Goal: Transaction & Acquisition: Book appointment/travel/reservation

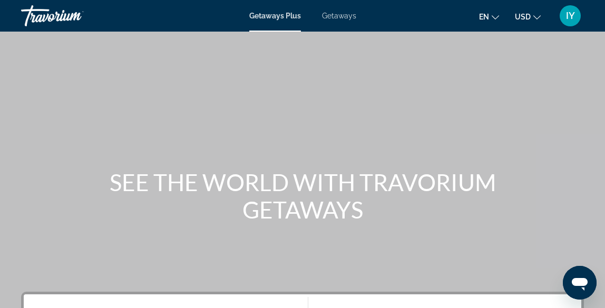
click at [344, 16] on span "Getaways" at bounding box center [339, 16] width 34 height 8
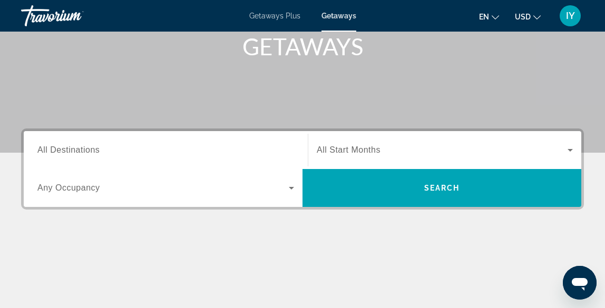
scroll to position [160, 0]
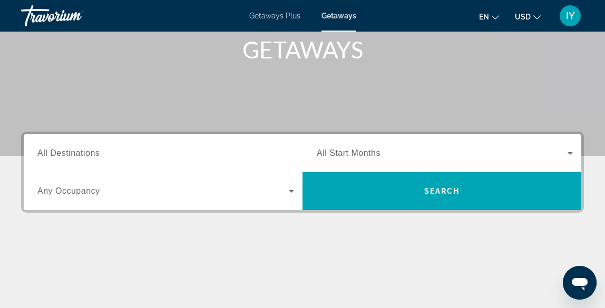
click at [93, 152] on span "All Destinations" at bounding box center [68, 153] width 62 height 9
click at [93, 152] on input "Destination All Destinations" at bounding box center [165, 154] width 257 height 13
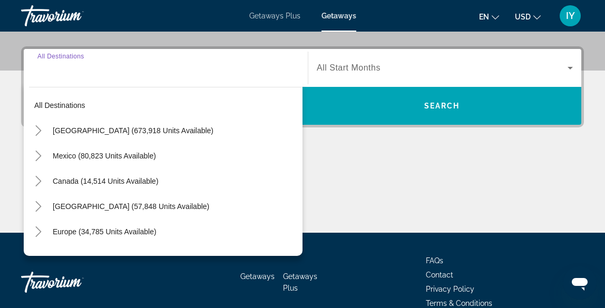
scroll to position [258, 0]
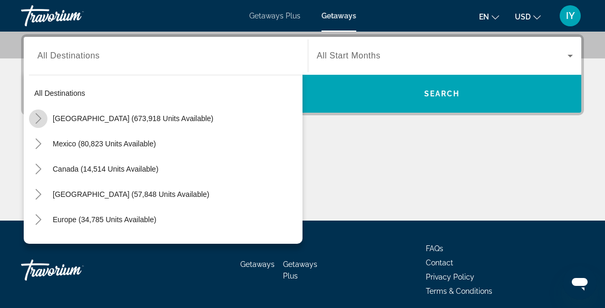
click at [40, 115] on icon "Toggle United States (673,918 units available)" at bounding box center [38, 118] width 11 height 11
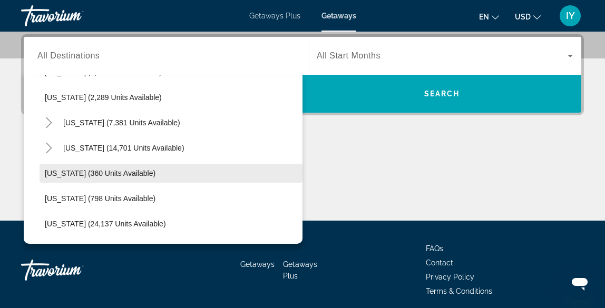
scroll to position [706, 0]
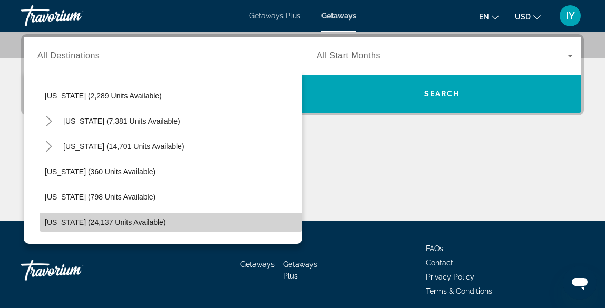
click at [86, 220] on span "[US_STATE] (24,137 units available)" at bounding box center [105, 222] width 121 height 8
type input "**********"
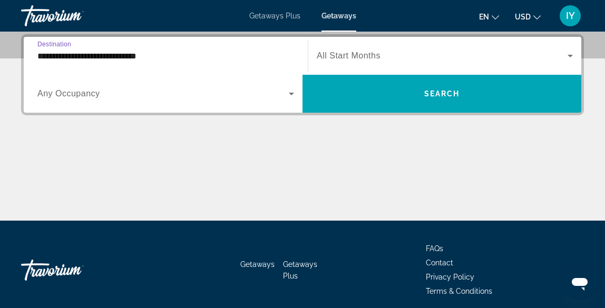
click at [569, 56] on icon "Search widget" at bounding box center [570, 56] width 5 height 3
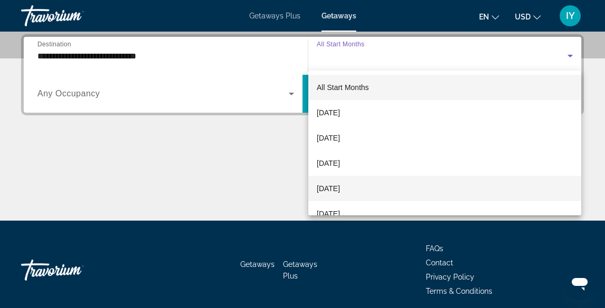
click at [340, 188] on span "[DATE]" at bounding box center [328, 188] width 23 height 13
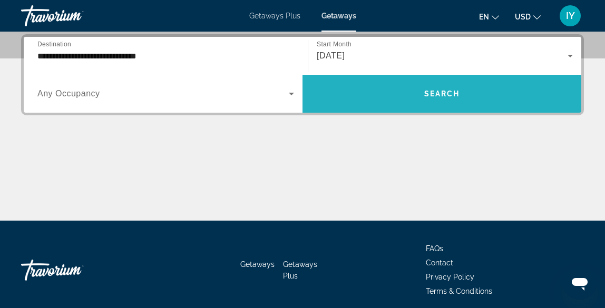
click at [437, 90] on span "Search" at bounding box center [442, 94] width 36 height 8
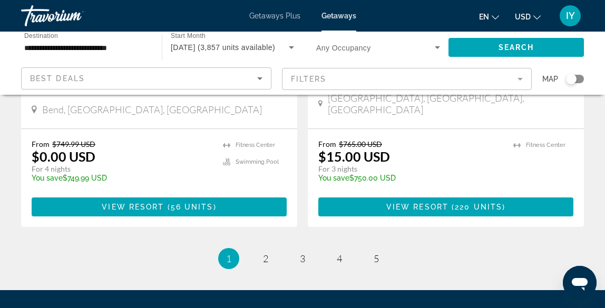
scroll to position [2142, 0]
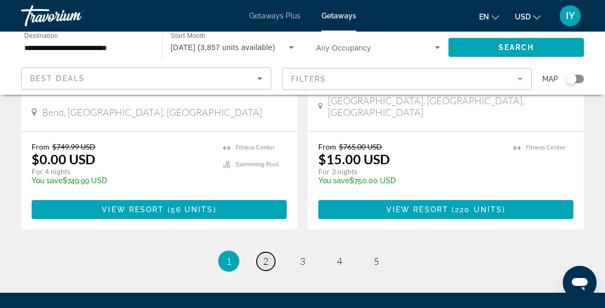
click at [267, 256] on span "2" at bounding box center [265, 262] width 5 height 12
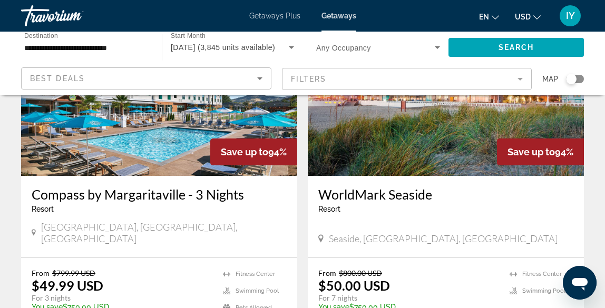
scroll to position [527, 0]
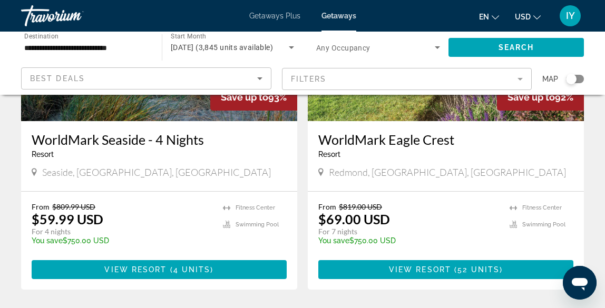
scroll to position [935, 0]
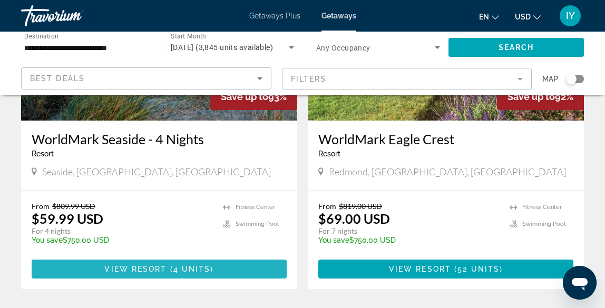
click at [200, 265] on span "4 units" at bounding box center [191, 269] width 37 height 8
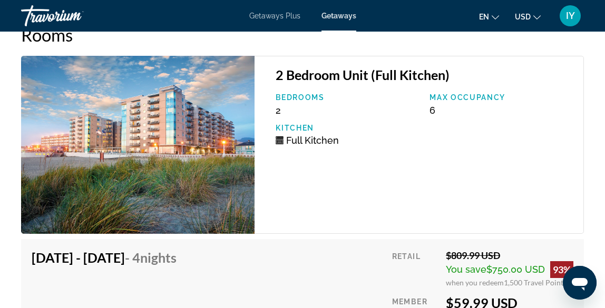
scroll to position [2297, 0]
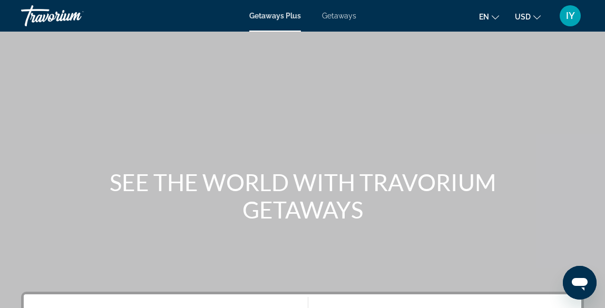
click at [338, 16] on span "Getaways" at bounding box center [339, 16] width 34 height 8
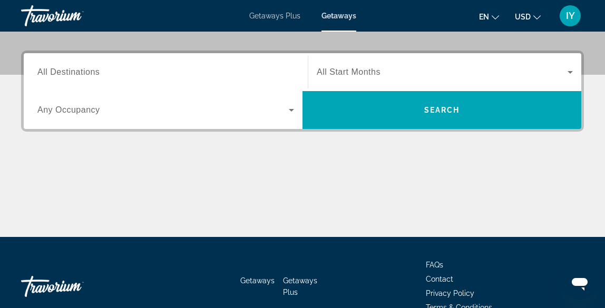
scroll to position [236, 0]
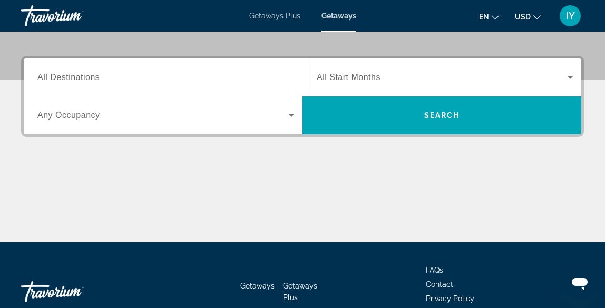
click at [91, 77] on span "All Destinations" at bounding box center [68, 77] width 62 height 9
click at [91, 77] on input "Destination All Destinations" at bounding box center [165, 78] width 257 height 13
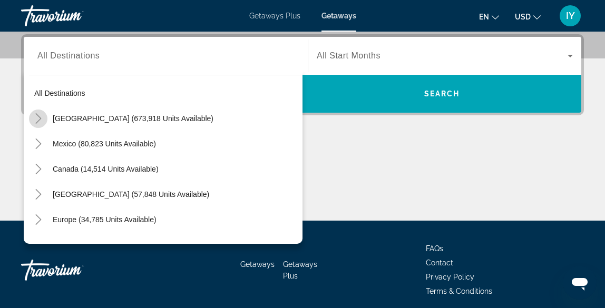
click at [41, 119] on icon "Toggle United States (673,918 units available)" at bounding box center [38, 118] width 6 height 11
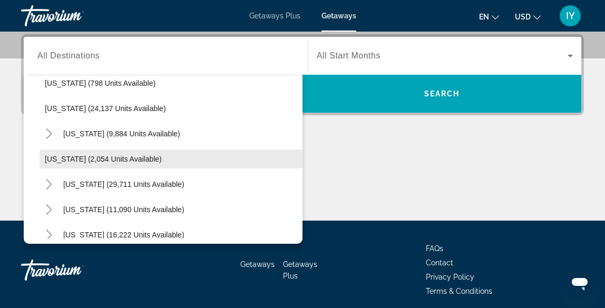
scroll to position [815, 0]
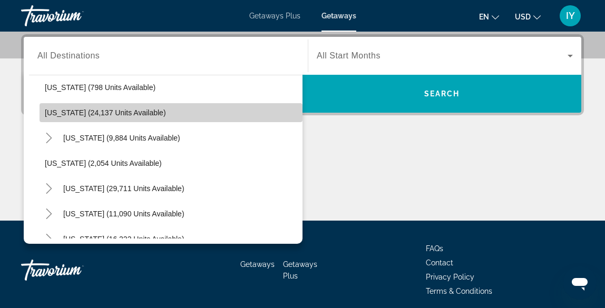
click at [50, 114] on span "[US_STATE] (24,137 units available)" at bounding box center [105, 113] width 121 height 8
type input "**********"
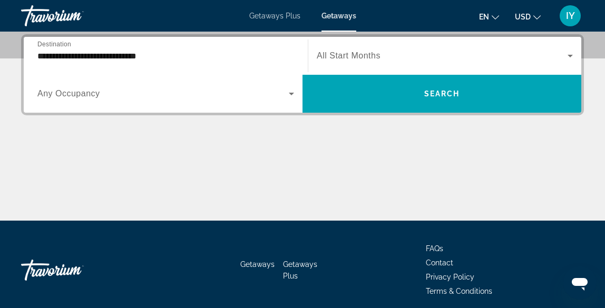
click at [341, 55] on span "All Start Months" at bounding box center [349, 55] width 64 height 9
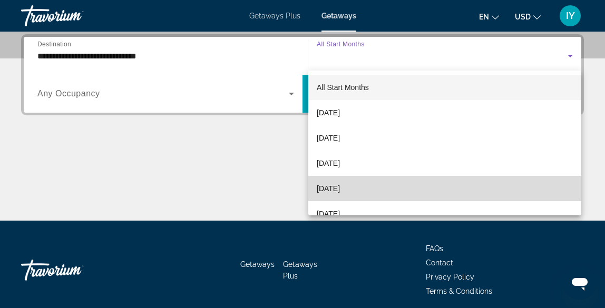
click at [340, 189] on span "[DATE]" at bounding box center [328, 188] width 23 height 13
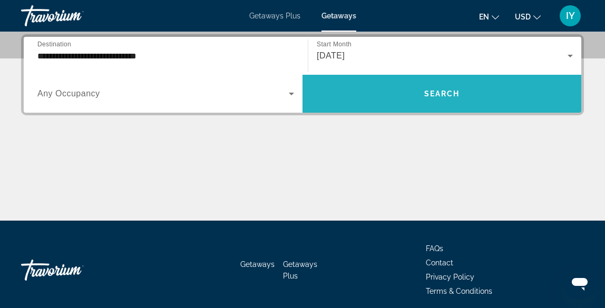
click at [433, 92] on span "Search" at bounding box center [442, 94] width 36 height 8
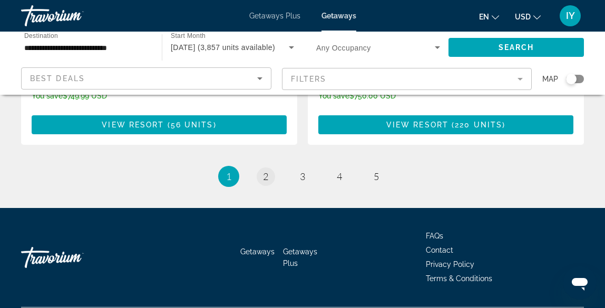
scroll to position [2226, 0]
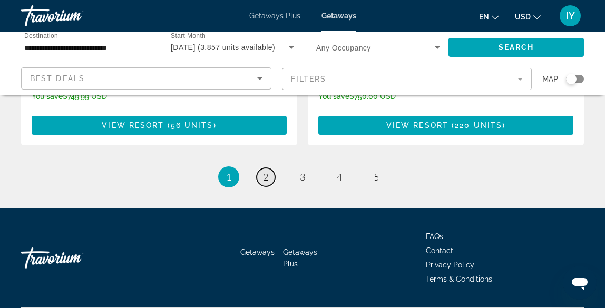
click at [269, 168] on link "page 2" at bounding box center [266, 177] width 18 height 18
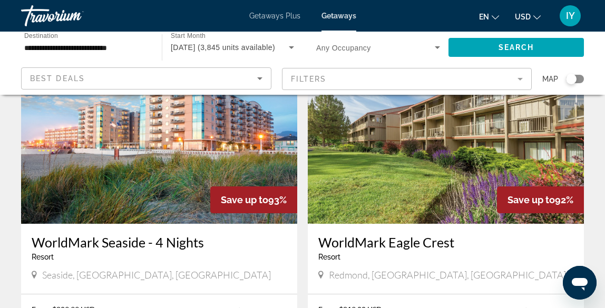
scroll to position [824, 0]
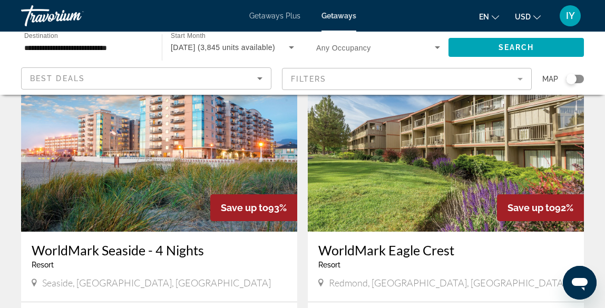
click at [192, 173] on img "Main content" at bounding box center [159, 147] width 276 height 169
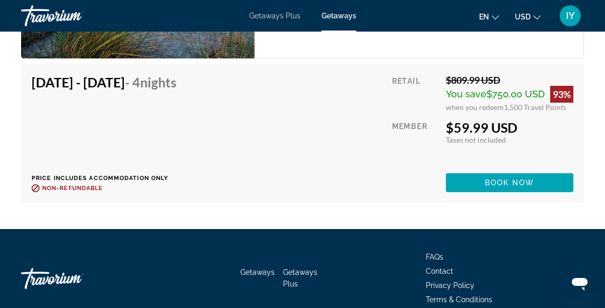
scroll to position [2470, 0]
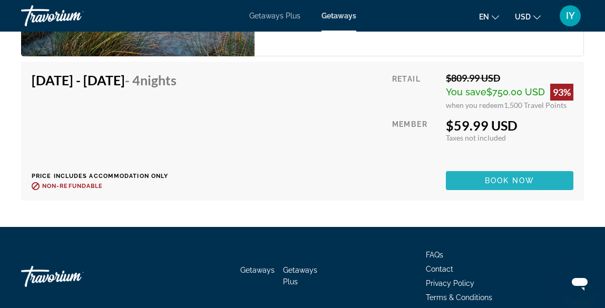
click at [481, 189] on span "Main content" at bounding box center [510, 180] width 128 height 25
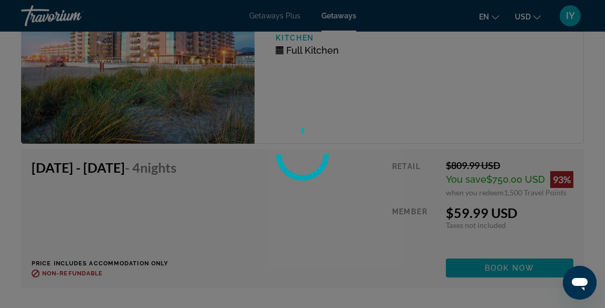
scroll to position [2381, 0]
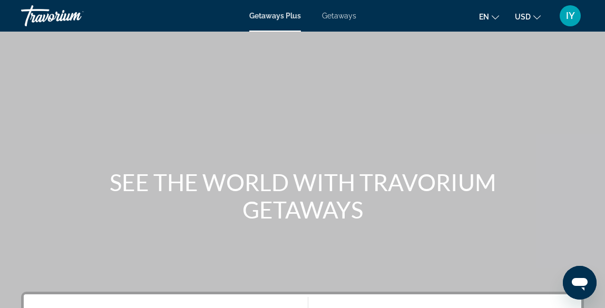
click at [338, 14] on span "Getaways" at bounding box center [339, 16] width 34 height 8
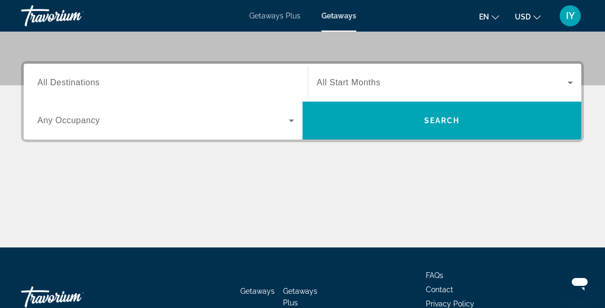
scroll to position [216, 0]
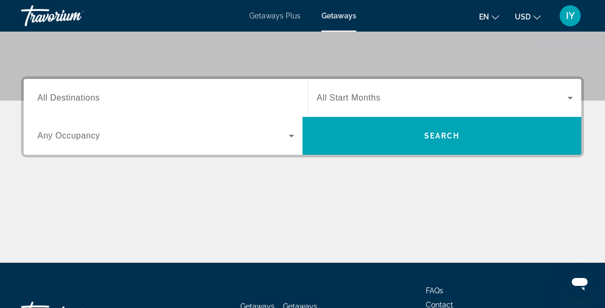
click at [81, 100] on span "All Destinations" at bounding box center [68, 97] width 62 height 9
click at [81, 100] on input "Destination All Destinations" at bounding box center [165, 98] width 257 height 13
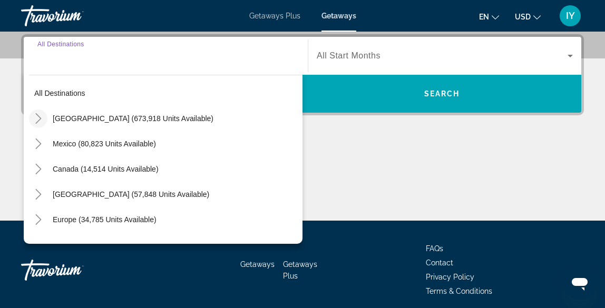
click at [38, 115] on icon "Toggle United States (673,918 units available)" at bounding box center [38, 118] width 11 height 11
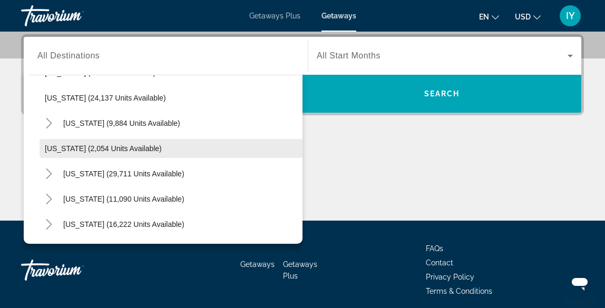
scroll to position [822, 0]
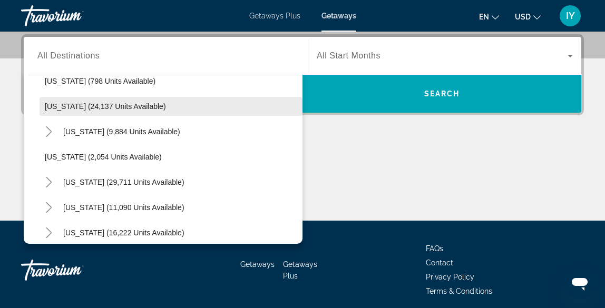
click at [57, 111] on span "Search widget" at bounding box center [171, 106] width 263 height 25
type input "**********"
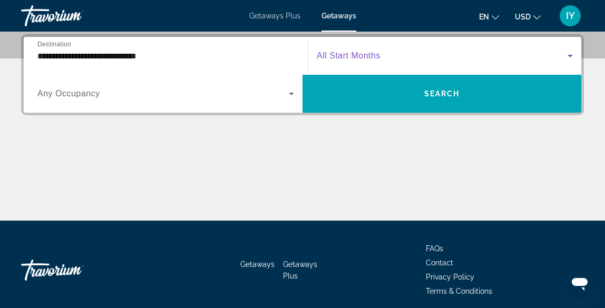
click at [384, 52] on span "Search widget" at bounding box center [442, 56] width 251 height 13
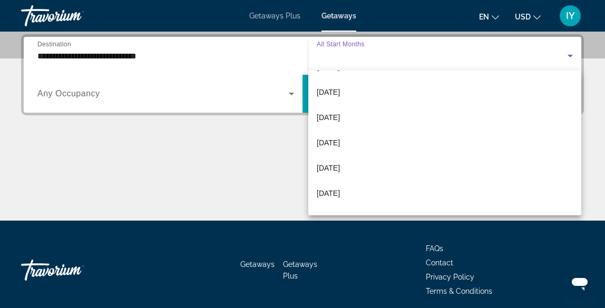
scroll to position [53, 0]
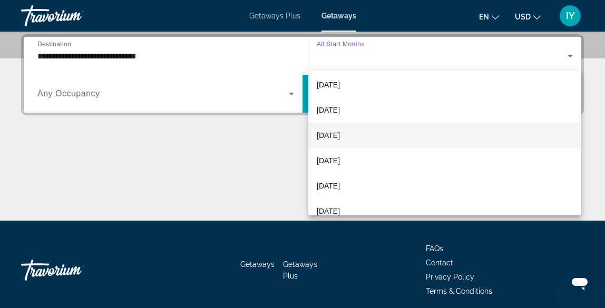
click at [340, 136] on span "[DATE]" at bounding box center [328, 135] width 23 height 13
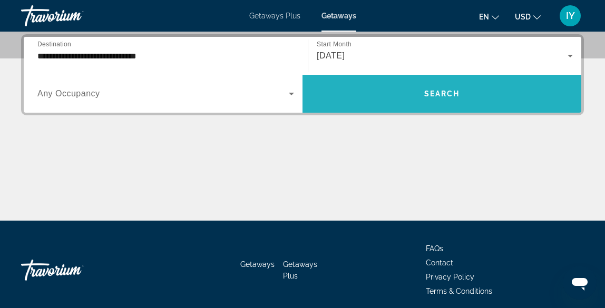
click at [434, 91] on span "Search" at bounding box center [442, 94] width 36 height 8
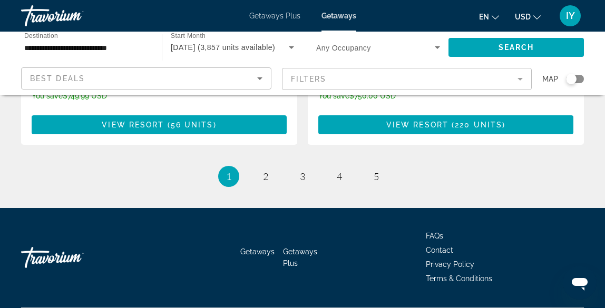
scroll to position [2226, 0]
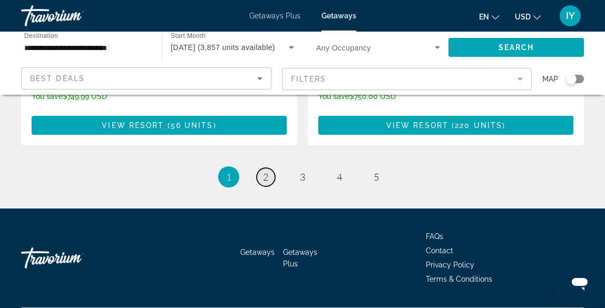
click at [266, 171] on span "2" at bounding box center [265, 177] width 5 height 12
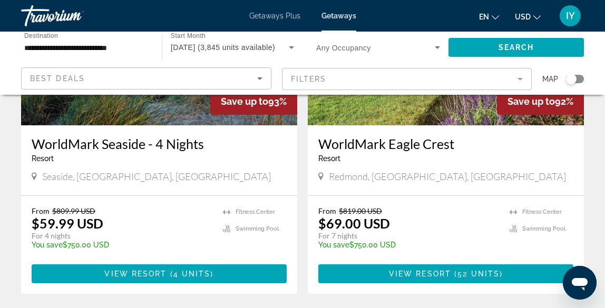
scroll to position [937, 0]
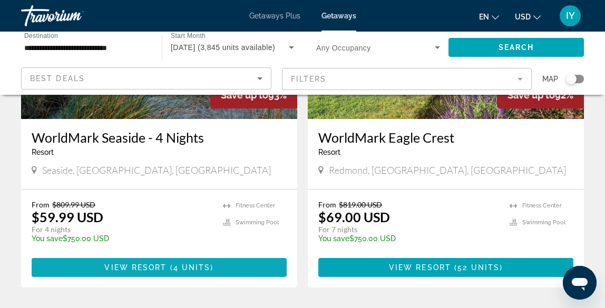
click at [180, 264] on span "4 units" at bounding box center [191, 268] width 37 height 8
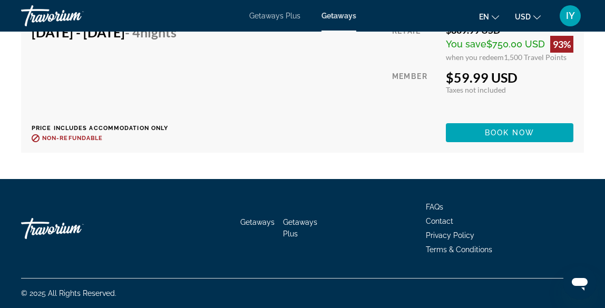
scroll to position [2530, 0]
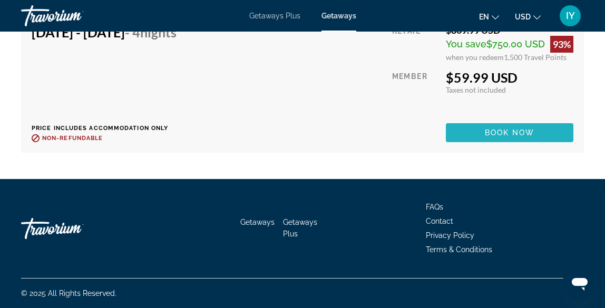
click at [510, 129] on span "Book now" at bounding box center [510, 133] width 50 height 8
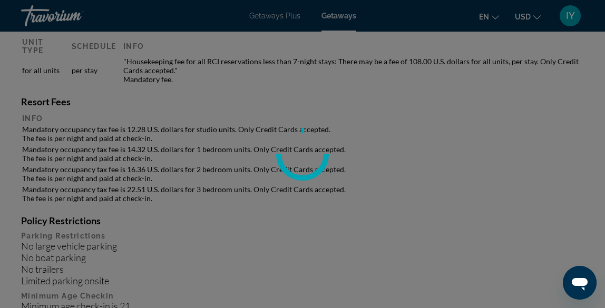
scroll to position [1266, 0]
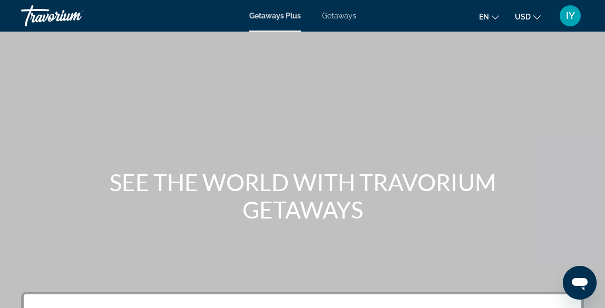
click at [334, 16] on span "Getaways" at bounding box center [339, 16] width 34 height 8
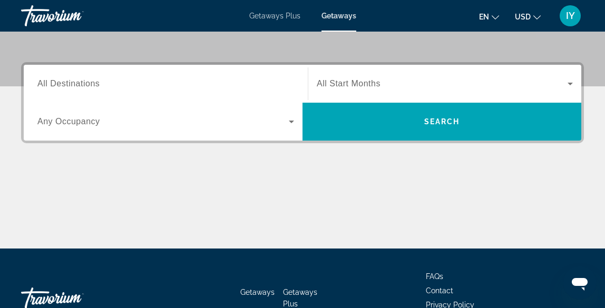
scroll to position [232, 0]
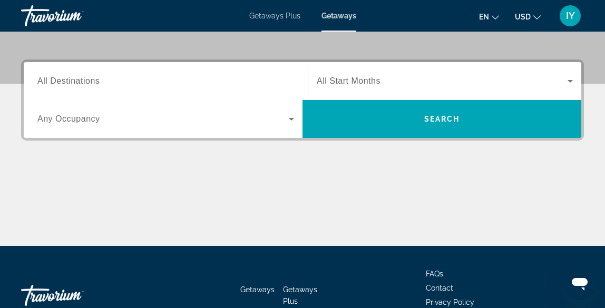
click at [86, 79] on span "All Destinations" at bounding box center [68, 80] width 62 height 9
click at [86, 79] on input "Destination All Destinations" at bounding box center [165, 81] width 257 height 13
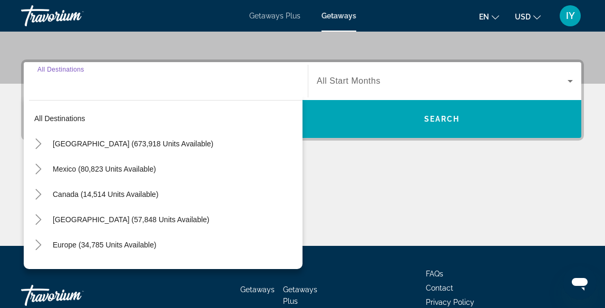
scroll to position [258, 0]
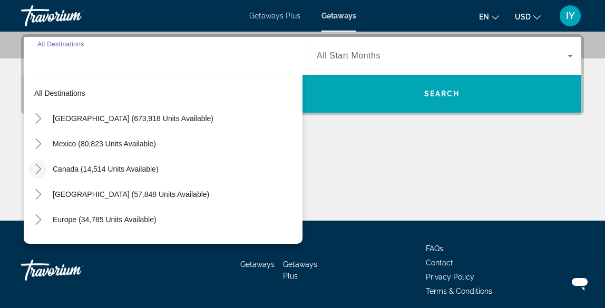
click at [39, 169] on icon "Toggle Canada (14,514 units available)" at bounding box center [38, 169] width 11 height 11
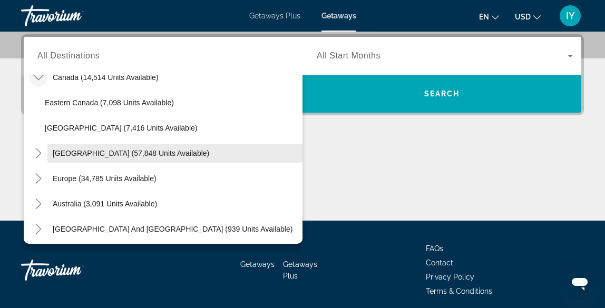
scroll to position [91, 0]
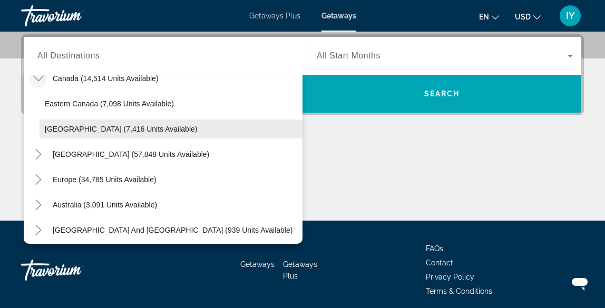
click at [75, 129] on span "[GEOGRAPHIC_DATA] (7,416 units available)" at bounding box center [121, 129] width 152 height 8
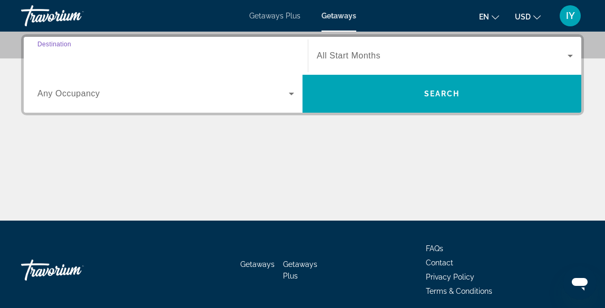
type input "**********"
click at [291, 92] on icon "Search widget" at bounding box center [291, 93] width 13 height 13
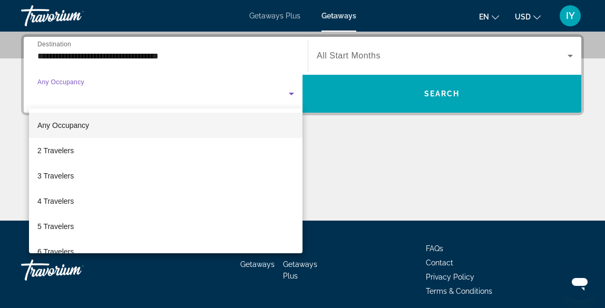
click at [369, 140] on div at bounding box center [302, 154] width 605 height 308
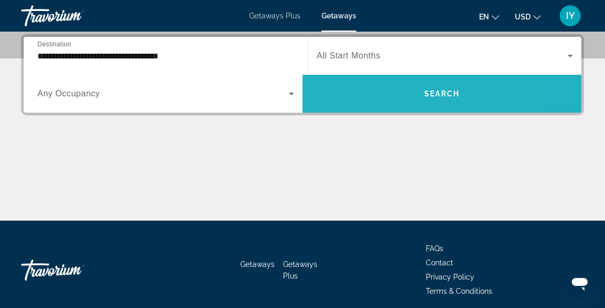
click at [359, 96] on span "Search widget" at bounding box center [442, 93] width 279 height 25
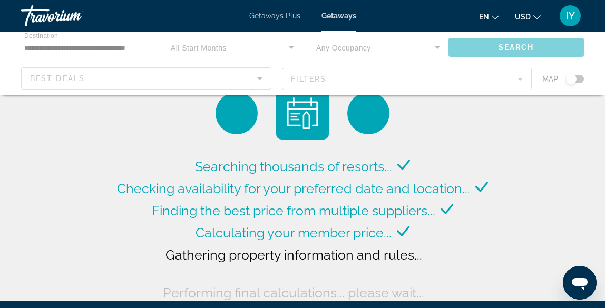
click at [371, 74] on div "Main content" at bounding box center [302, 63] width 605 height 63
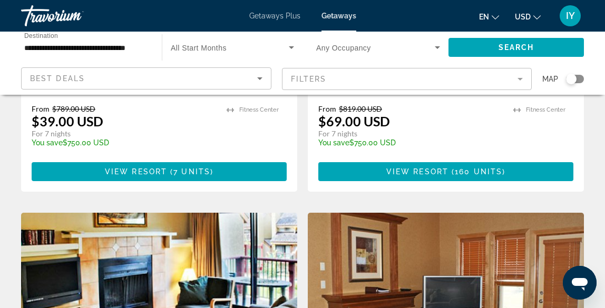
scroll to position [1005, 0]
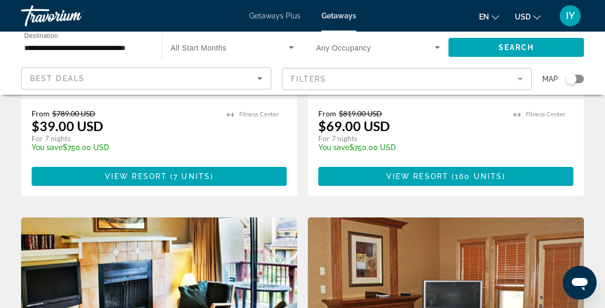
click at [467, 83] on mat-form-field "Filters" at bounding box center [407, 79] width 250 height 22
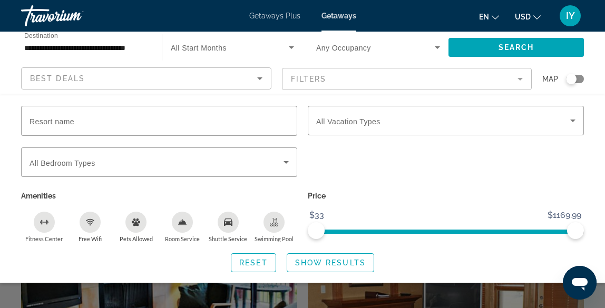
click at [460, 79] on mat-form-field "Filters" at bounding box center [407, 79] width 250 height 22
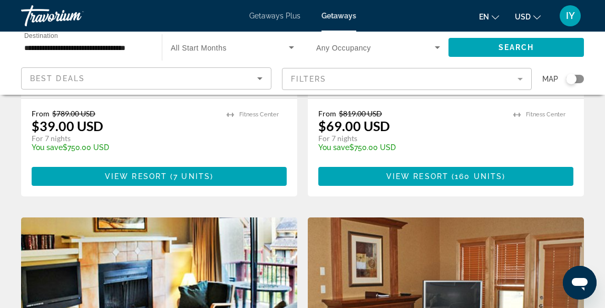
click at [482, 75] on mat-form-field "Filters" at bounding box center [407, 79] width 250 height 22
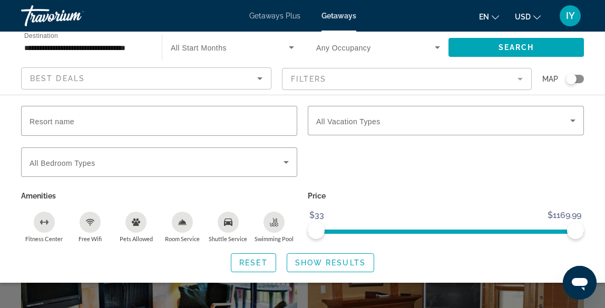
click at [226, 52] on span "All Start Months" at bounding box center [199, 48] width 56 height 8
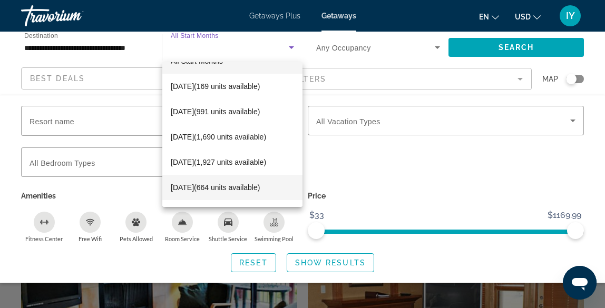
scroll to position [16, 0]
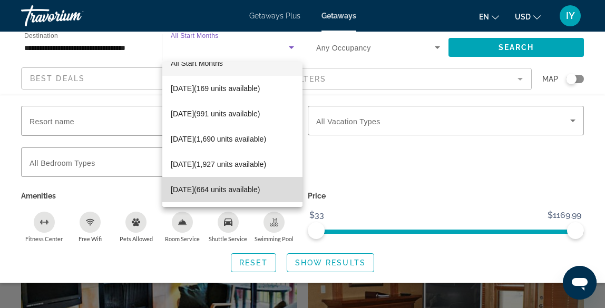
click at [199, 191] on span "January 2026 (664 units available)" at bounding box center [215, 189] width 89 height 13
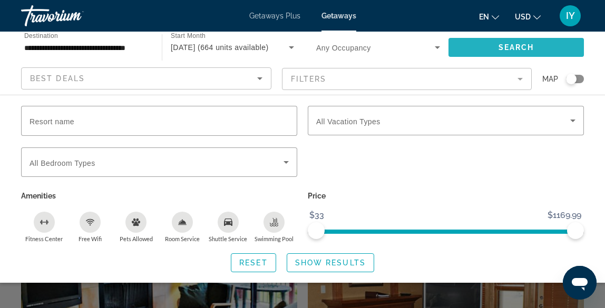
click at [488, 44] on span "Search widget" at bounding box center [516, 47] width 135 height 25
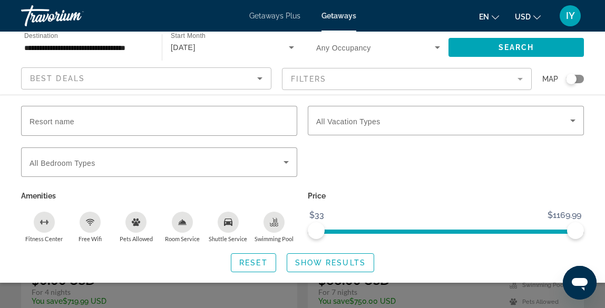
scroll to position [477, 0]
click at [495, 46] on span "Search widget" at bounding box center [516, 47] width 135 height 25
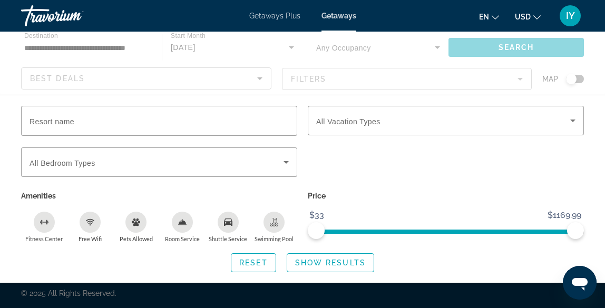
scroll to position [0, 0]
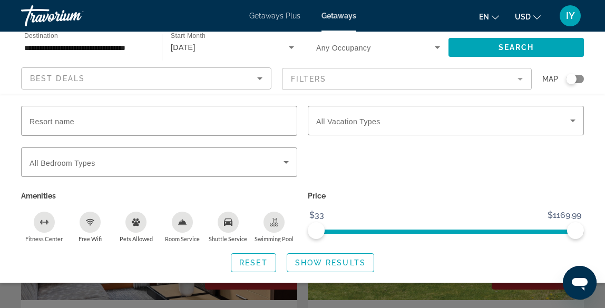
click at [375, 296] on div "Search widget" at bounding box center [302, 233] width 605 height 150
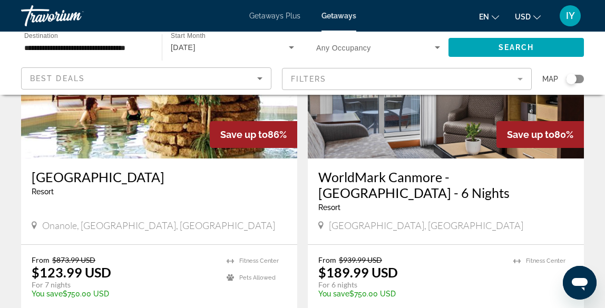
scroll to position [1606, 0]
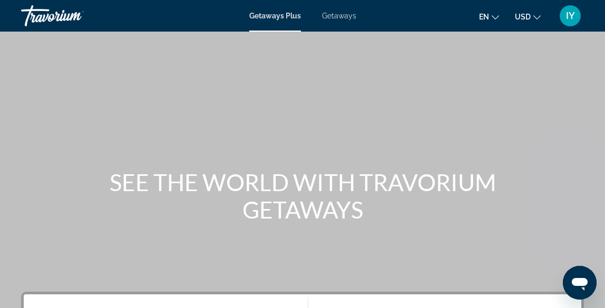
click at [342, 14] on span "Getaways" at bounding box center [339, 16] width 34 height 8
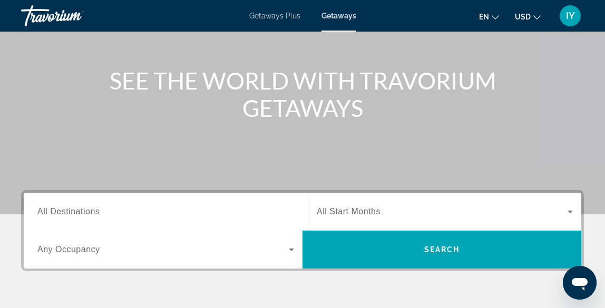
scroll to position [115, 0]
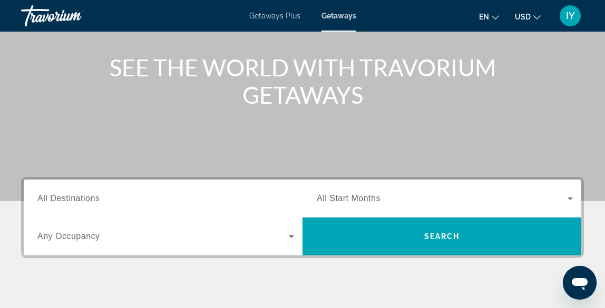
click at [93, 198] on span "All Destinations" at bounding box center [68, 198] width 62 height 9
click at [93, 198] on input "Destination All Destinations" at bounding box center [165, 199] width 257 height 13
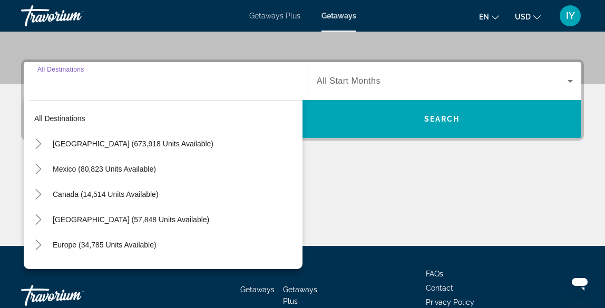
scroll to position [258, 0]
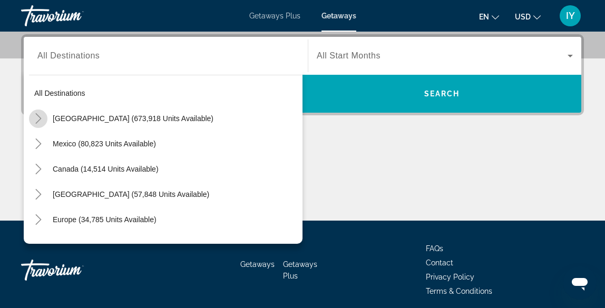
click at [41, 116] on icon "Toggle United States (673,918 units available)" at bounding box center [38, 118] width 11 height 11
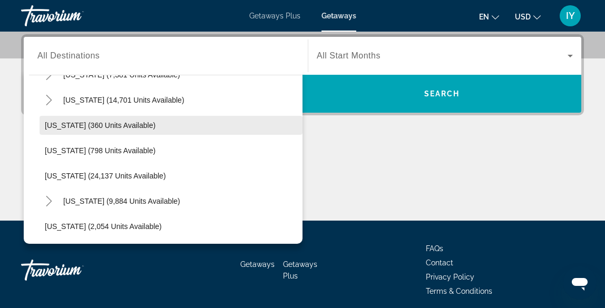
scroll to position [753, 0]
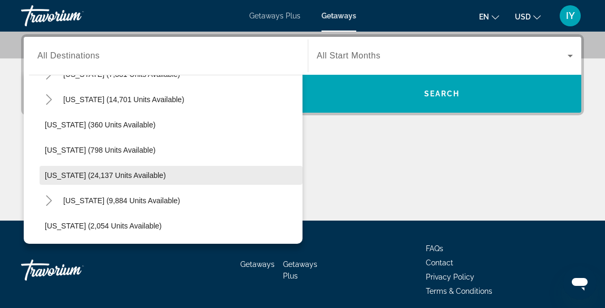
click at [59, 174] on span "Oregon (24,137 units available)" at bounding box center [105, 175] width 121 height 8
type input "**********"
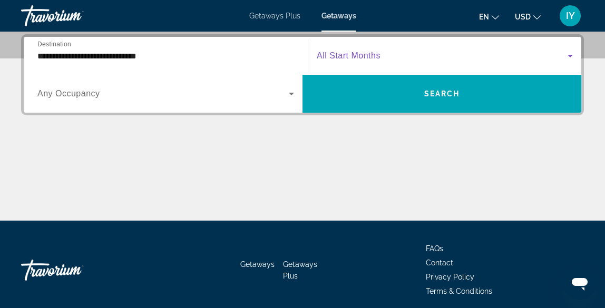
click at [439, 50] on span "Search widget" at bounding box center [442, 56] width 251 height 13
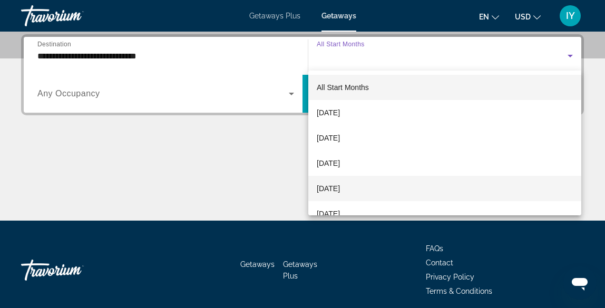
click at [340, 188] on span "[DATE]" at bounding box center [328, 188] width 23 height 13
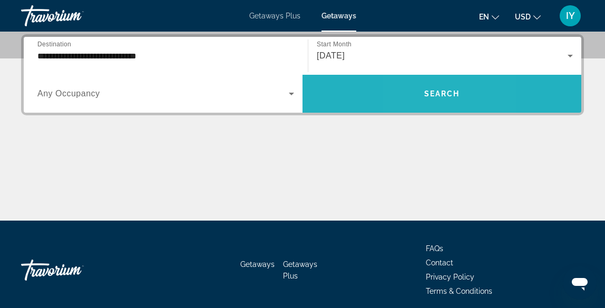
click at [416, 101] on span "Search widget" at bounding box center [442, 93] width 279 height 25
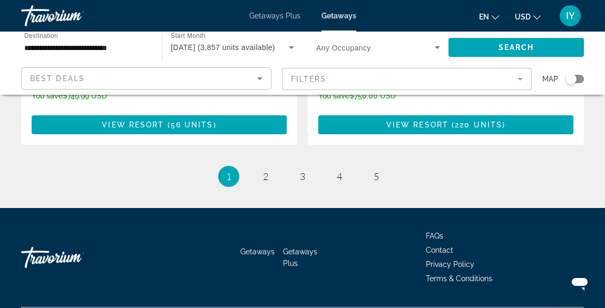
scroll to position [2226, 0]
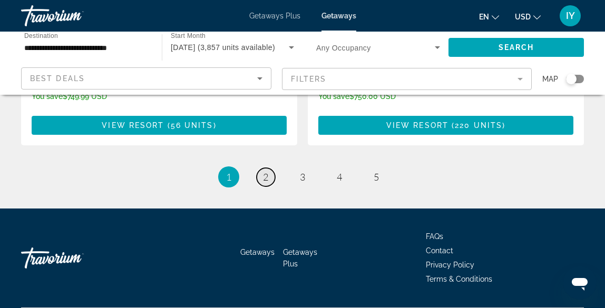
click at [263, 171] on span "2" at bounding box center [265, 177] width 5 height 12
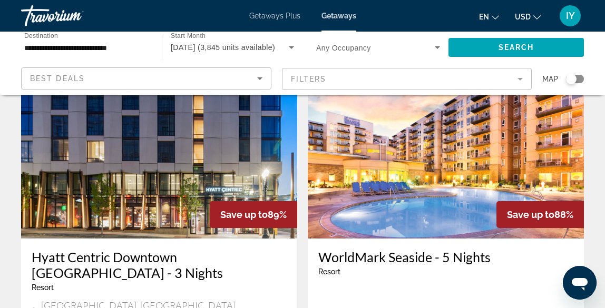
scroll to position [1546, 0]
click at [411, 162] on img "Main content" at bounding box center [446, 154] width 276 height 169
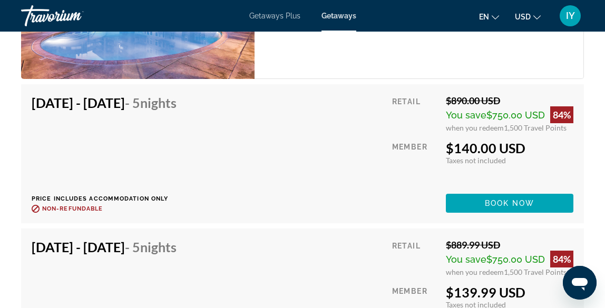
scroll to position [3017, 0]
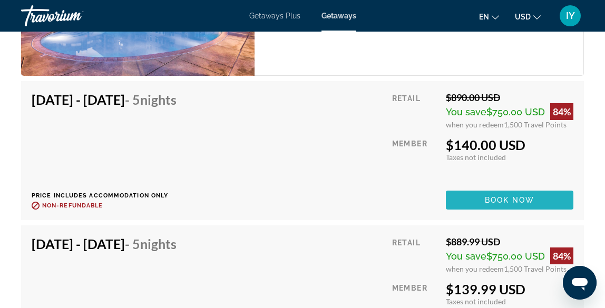
click at [511, 204] on span "Book now" at bounding box center [510, 200] width 50 height 8
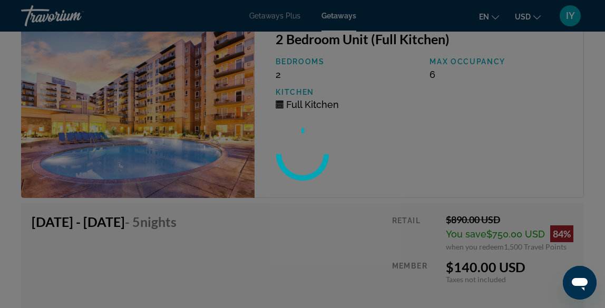
scroll to position [3389, 0]
click at [189, 190] on div at bounding box center [302, 154] width 605 height 308
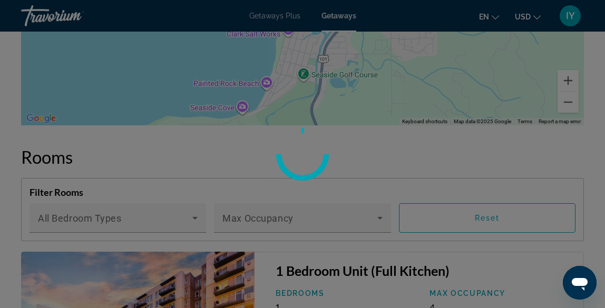
scroll to position [2148, 0]
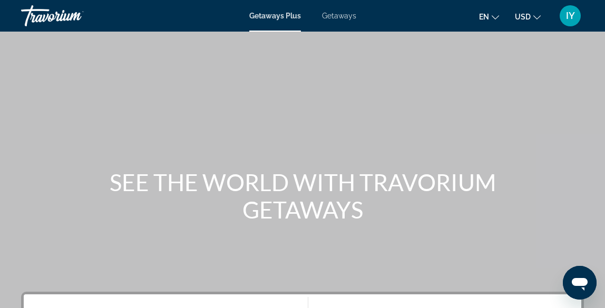
click at [333, 15] on span "Getaways" at bounding box center [339, 16] width 34 height 8
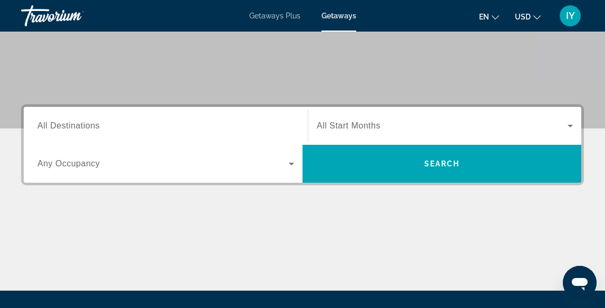
scroll to position [186, 0]
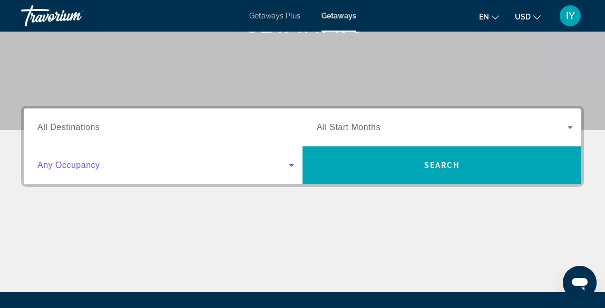
click at [292, 162] on icon "Search widget" at bounding box center [291, 165] width 13 height 13
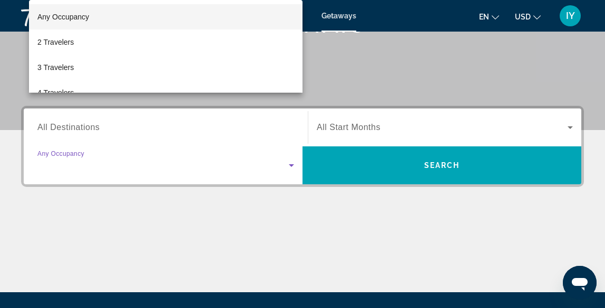
scroll to position [258, 0]
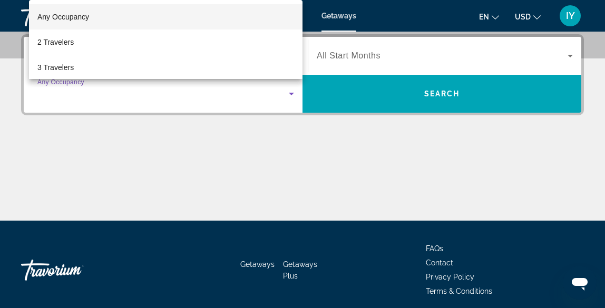
click at [363, 52] on div at bounding box center [302, 154] width 605 height 308
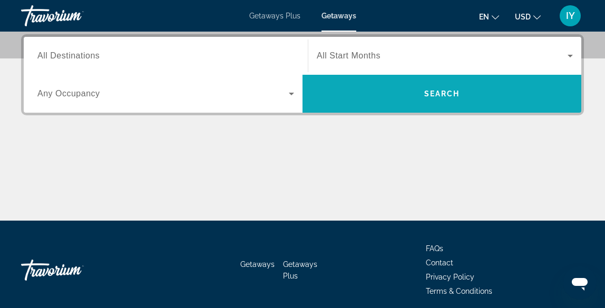
click at [368, 89] on span "Search widget" at bounding box center [442, 93] width 279 height 25
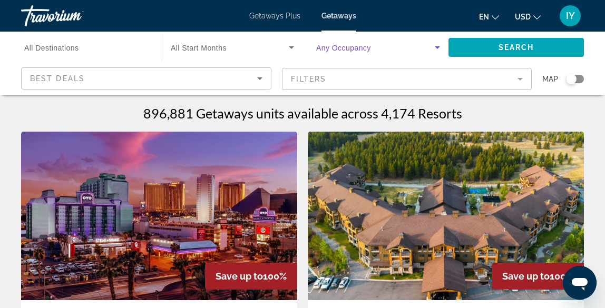
click at [439, 45] on icon "Search widget" at bounding box center [437, 47] width 13 height 13
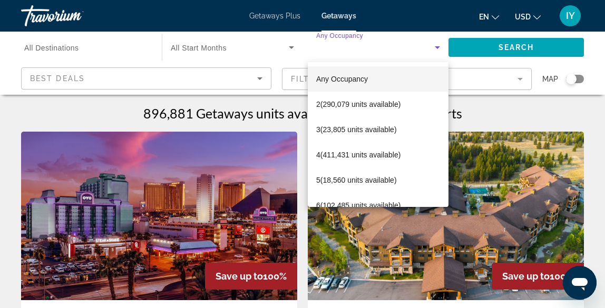
click at [243, 54] on div at bounding box center [302, 154] width 605 height 308
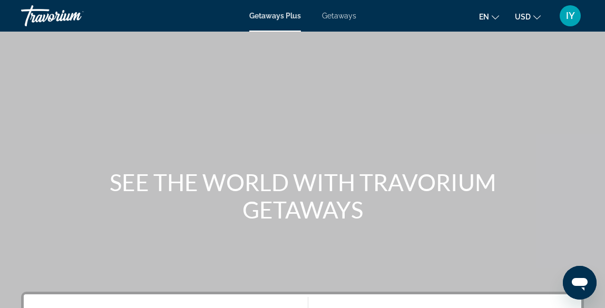
click at [337, 16] on span "Getaways" at bounding box center [339, 16] width 34 height 8
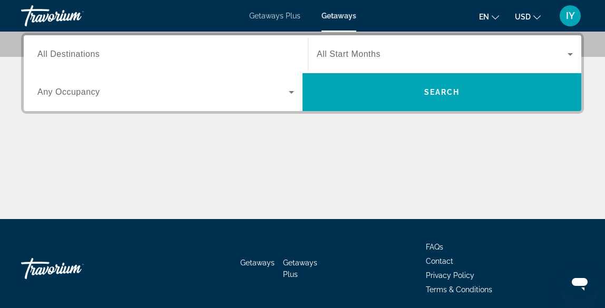
scroll to position [247, 0]
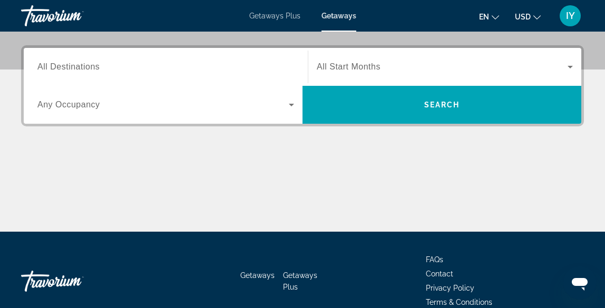
click at [94, 65] on span "All Destinations" at bounding box center [68, 66] width 62 height 9
click at [94, 65] on input "Destination All Destinations" at bounding box center [165, 67] width 257 height 13
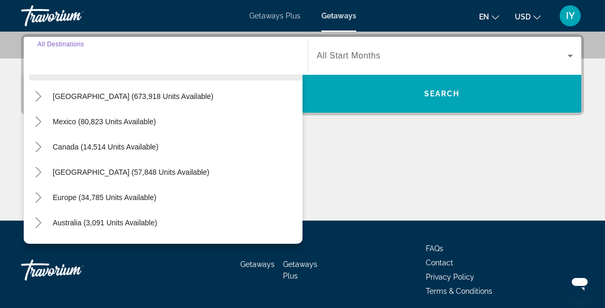
scroll to position [21, 0]
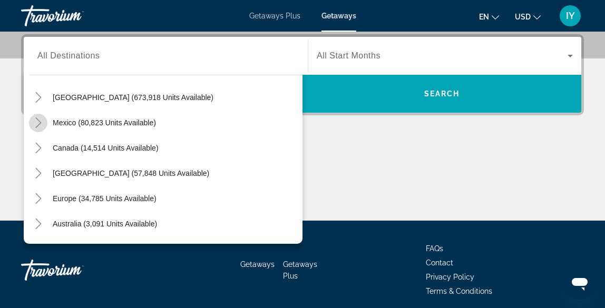
click at [38, 122] on icon "Toggle Mexico (80,823 units available)" at bounding box center [38, 123] width 11 height 11
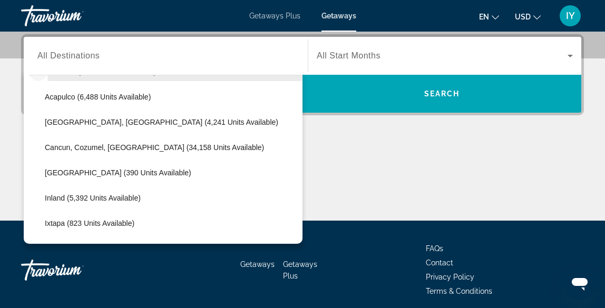
scroll to position [74, 0]
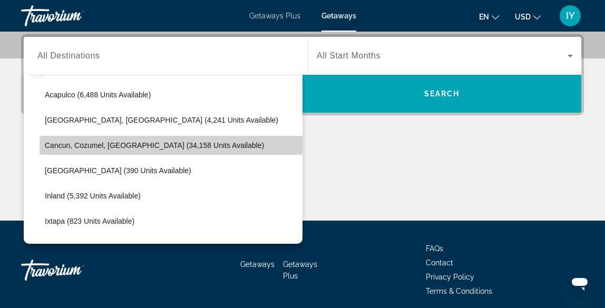
click at [94, 145] on span "Cancun, Cozumel, [GEOGRAPHIC_DATA] (34,158 units available)" at bounding box center [154, 145] width 219 height 8
type input "**********"
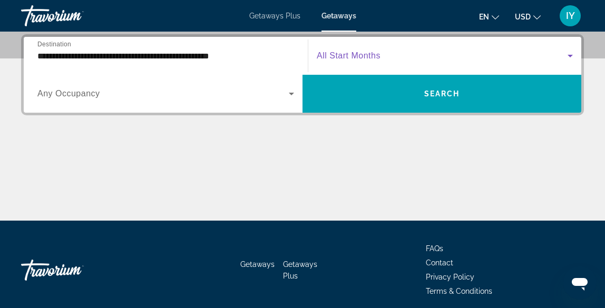
click at [541, 50] on span "Search widget" at bounding box center [442, 56] width 251 height 13
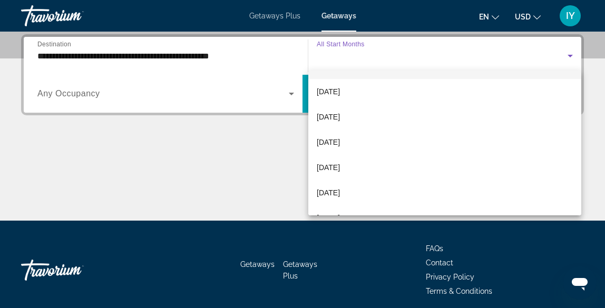
scroll to position [76, 0]
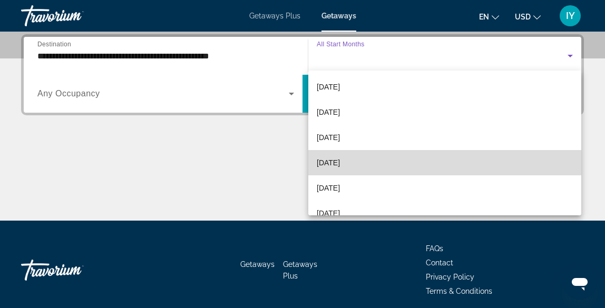
click at [378, 160] on mat-option "[DATE]" at bounding box center [444, 162] width 273 height 25
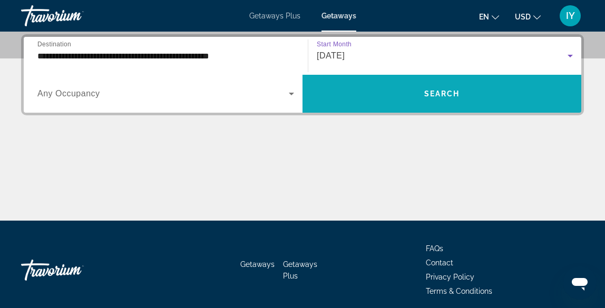
click at [440, 95] on span "Search" at bounding box center [442, 94] width 36 height 8
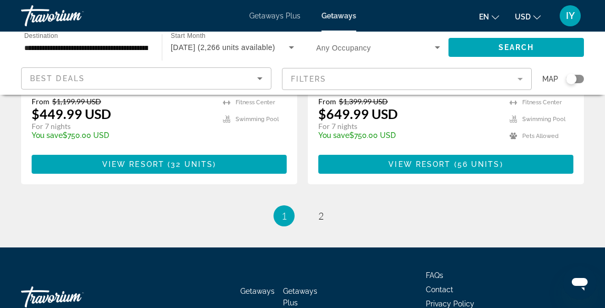
scroll to position [2193, 0]
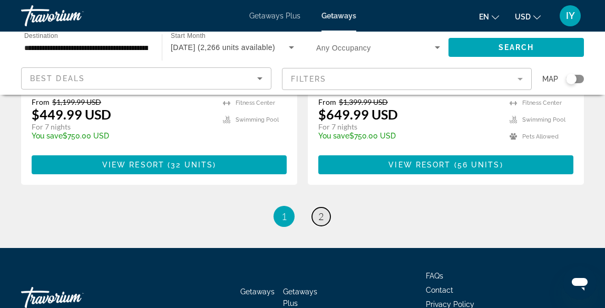
click at [323, 211] on span "2" at bounding box center [320, 217] width 5 height 12
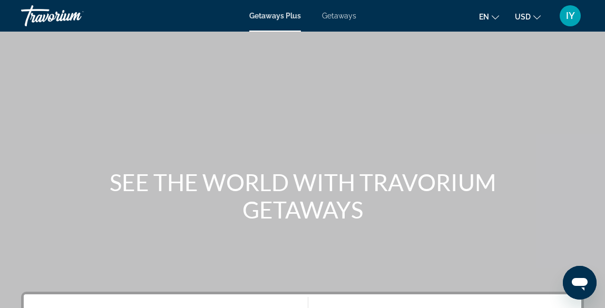
click at [335, 18] on span "Getaways" at bounding box center [339, 16] width 34 height 8
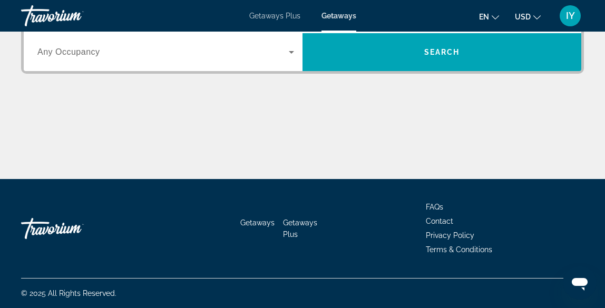
scroll to position [299, 0]
click at [291, 48] on icon "Search widget" at bounding box center [291, 52] width 13 height 13
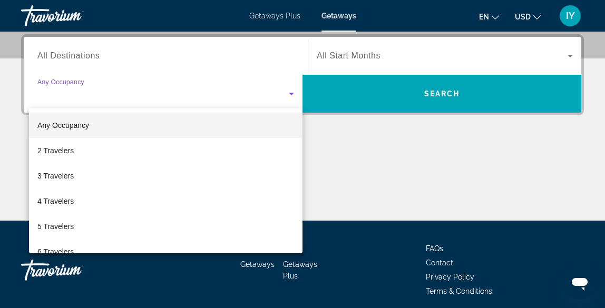
click at [333, 193] on div at bounding box center [302, 154] width 605 height 308
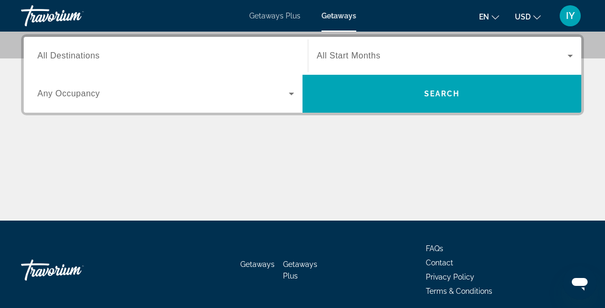
click at [95, 55] on span "All Destinations" at bounding box center [68, 55] width 62 height 9
click at [95, 55] on input "Destination All Destinations" at bounding box center [165, 56] width 257 height 13
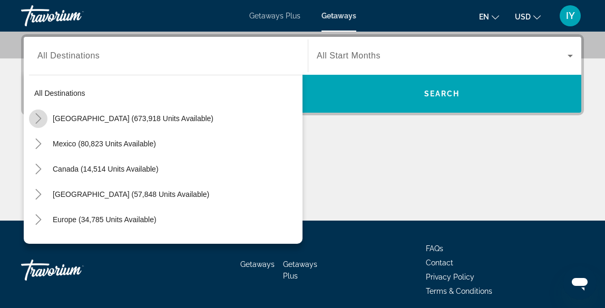
click at [38, 114] on icon "Toggle United States (673,918 units available)" at bounding box center [38, 118] width 11 height 11
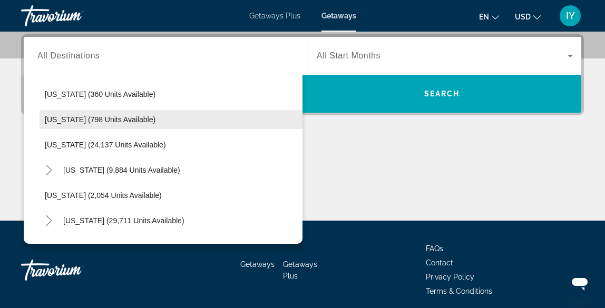
scroll to position [785, 0]
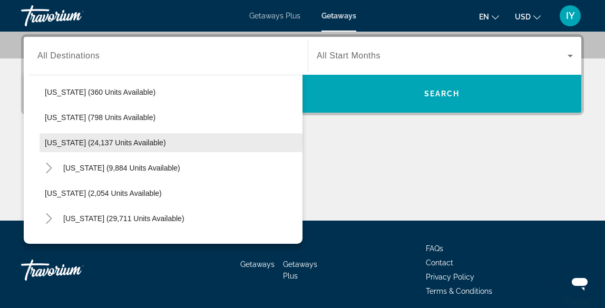
click at [65, 147] on span "Search widget" at bounding box center [171, 142] width 263 height 25
type input "**********"
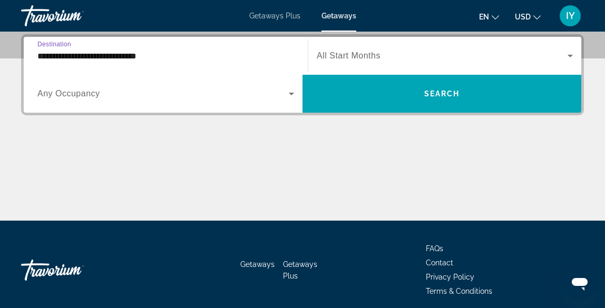
click at [424, 50] on span "Search widget" at bounding box center [442, 56] width 251 height 13
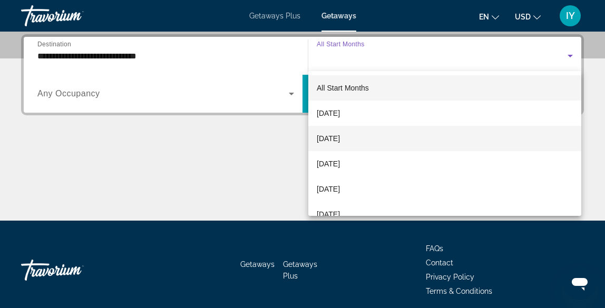
scroll to position [256, 0]
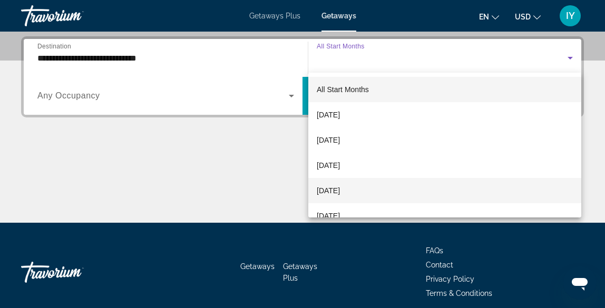
click at [340, 193] on span "[DATE]" at bounding box center [328, 190] width 23 height 13
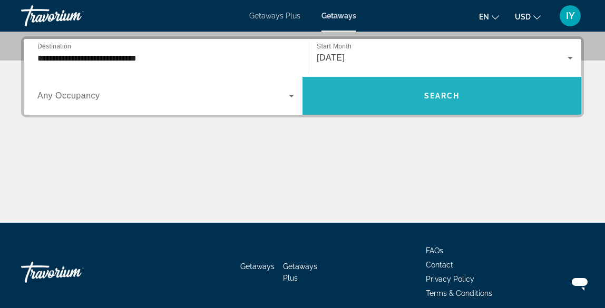
click at [448, 94] on span "Search" at bounding box center [442, 96] width 36 height 8
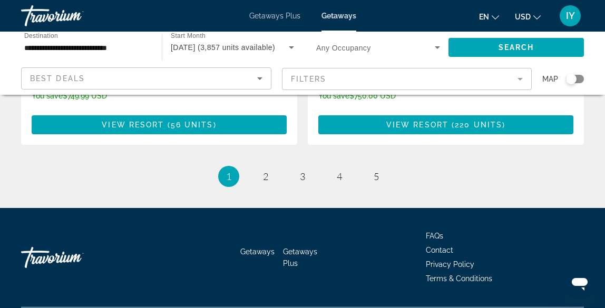
scroll to position [2226, 0]
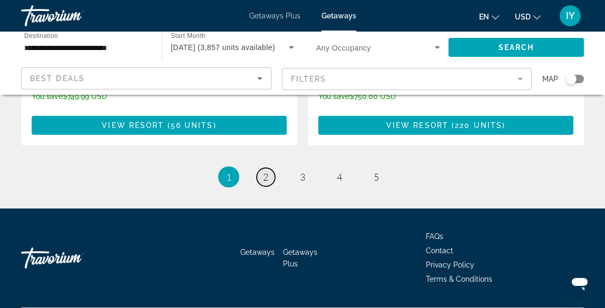
click at [267, 171] on span "2" at bounding box center [265, 177] width 5 height 12
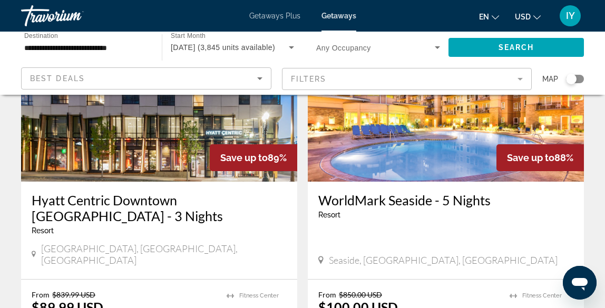
scroll to position [1603, 0]
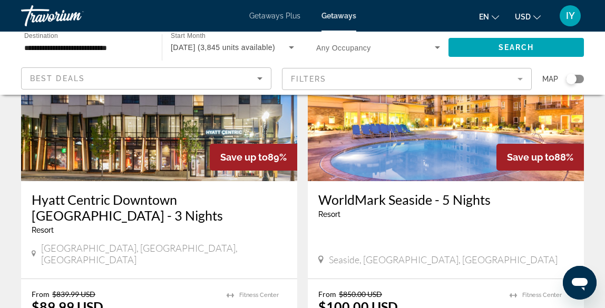
click at [446, 120] on img "Main content" at bounding box center [446, 97] width 276 height 169
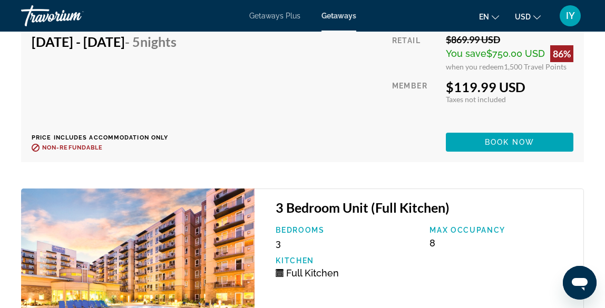
scroll to position [2726, 0]
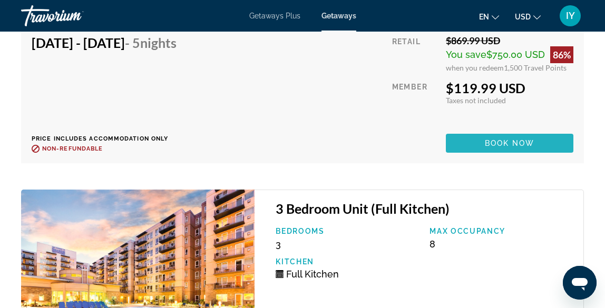
click at [480, 150] on span "Main content" at bounding box center [510, 143] width 128 height 25
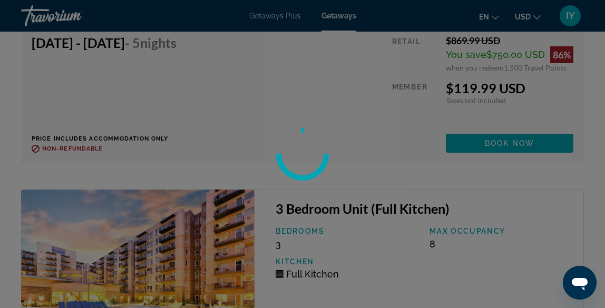
click at [387, 164] on div at bounding box center [302, 154] width 605 height 308
